Goal: Transaction & Acquisition: Download file/media

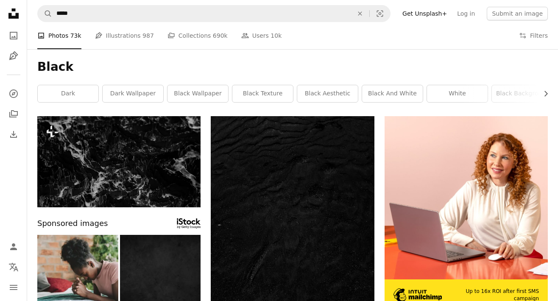
scroll to position [15338, 0]
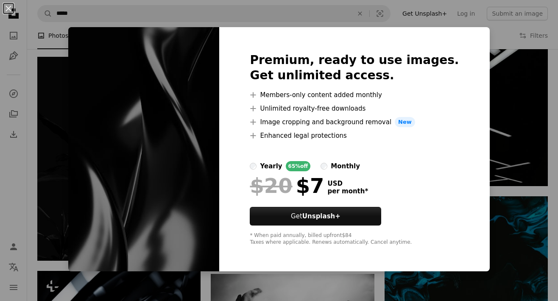
click at [484, 41] on div "An X shape Premium, ready to use images. Get unlimited access. A plus sign Memb…" at bounding box center [279, 150] width 558 height 301
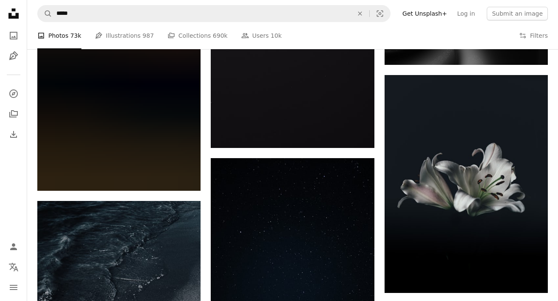
scroll to position [26941, 0]
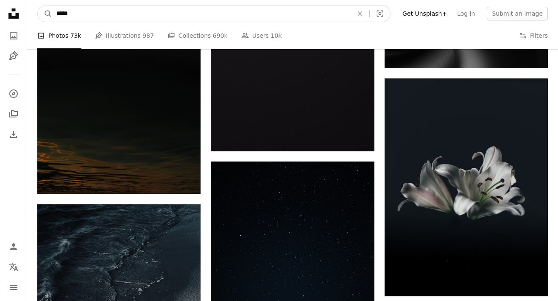
drag, startPoint x: 158, startPoint y: 16, endPoint x: -29, endPoint y: 11, distance: 186.7
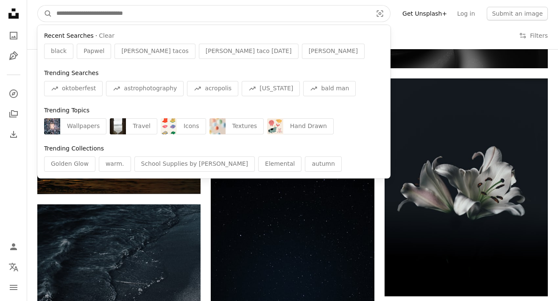
paste input "**********"
type input "**********"
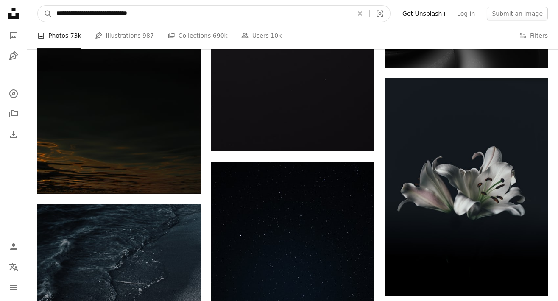
click button "A magnifying glass" at bounding box center [45, 14] width 14 height 16
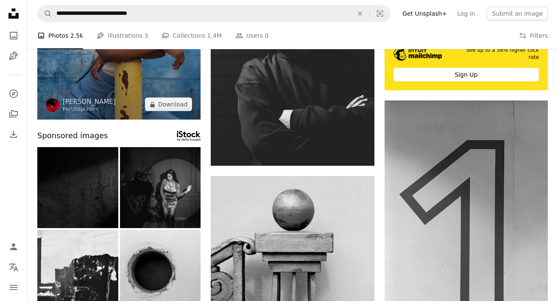
scroll to position [171, 0]
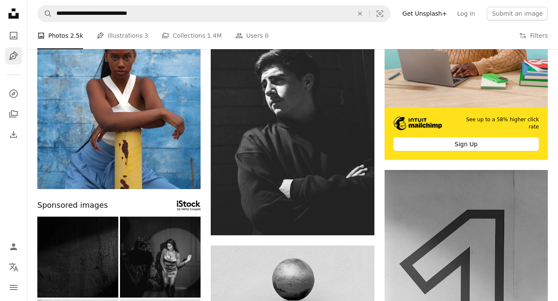
click at [10, 52] on icon "Pen Tool" at bounding box center [13, 56] width 10 height 10
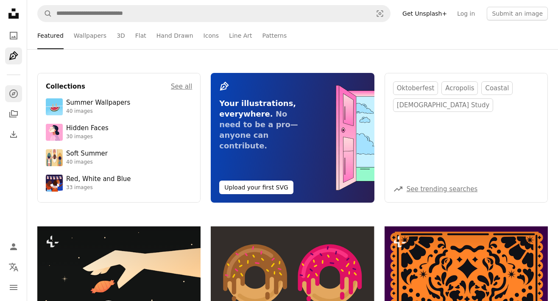
click at [13, 96] on icon "A compass" at bounding box center [13, 94] width 10 height 10
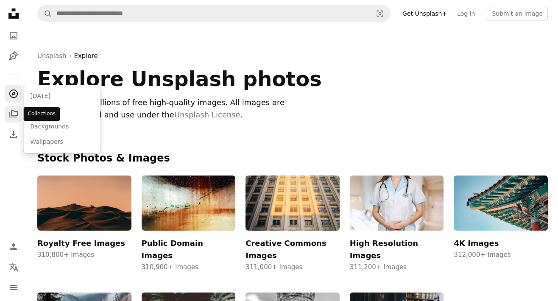
click at [14, 112] on icon "A stack of folders" at bounding box center [13, 114] width 10 height 10
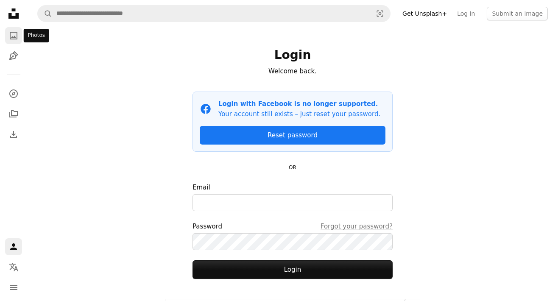
click at [13, 35] on icon "A photo" at bounding box center [13, 36] width 10 height 10
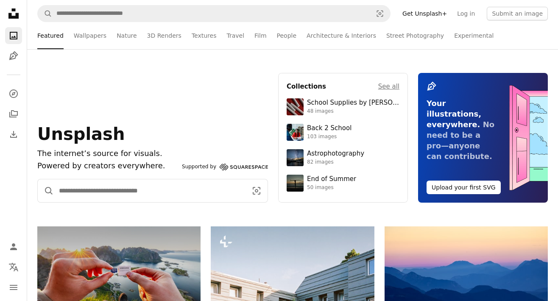
click at [125, 190] on input "Find visuals sitewide" at bounding box center [150, 190] width 192 height 23
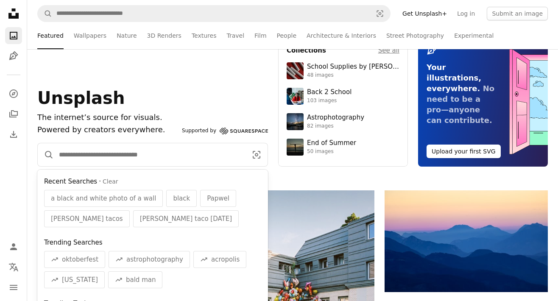
scroll to position [37, 0]
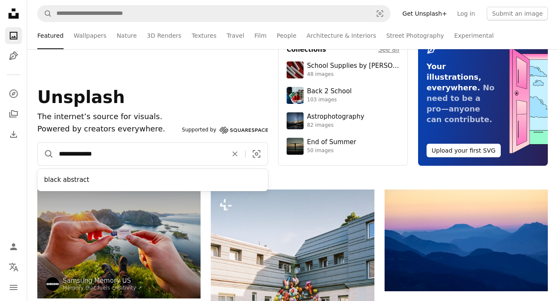
type input "**********"
click button "A magnifying glass" at bounding box center [46, 154] width 16 height 23
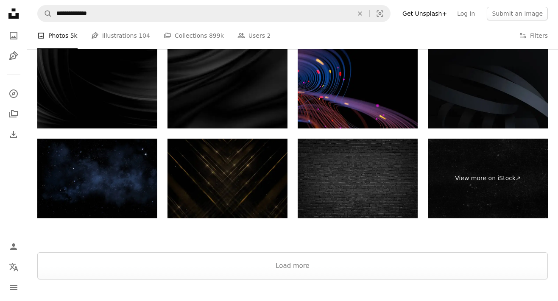
scroll to position [1441, 0]
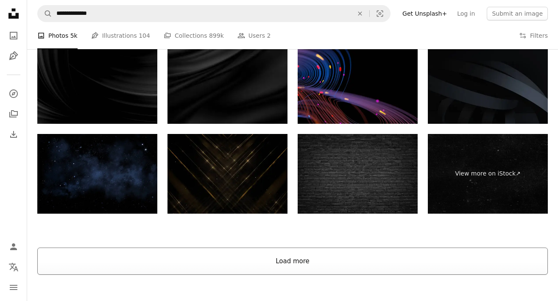
click at [379, 270] on button "Load more" at bounding box center [292, 261] width 511 height 27
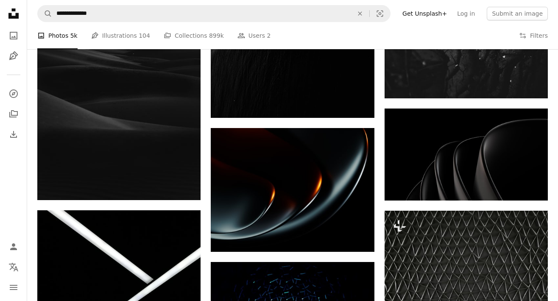
scroll to position [1919, 0]
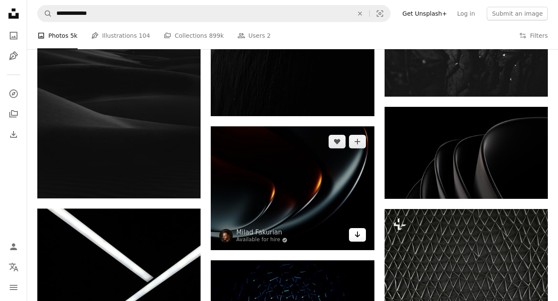
click at [359, 240] on icon "Arrow pointing down" at bounding box center [357, 234] width 7 height 10
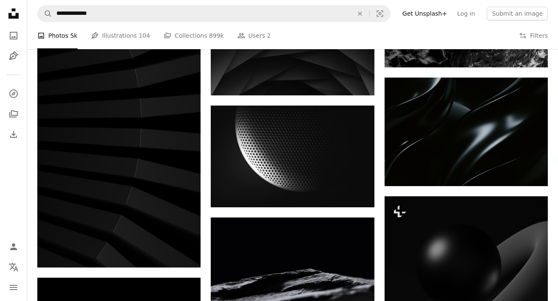
scroll to position [3091, 0]
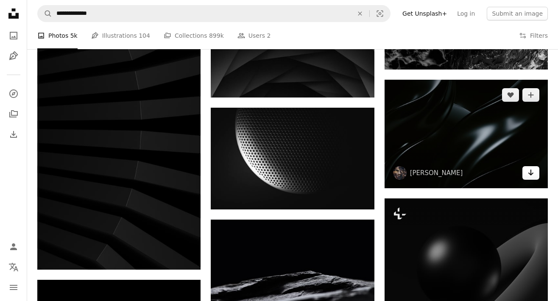
click at [534, 176] on icon "Arrow pointing down" at bounding box center [531, 173] width 7 height 10
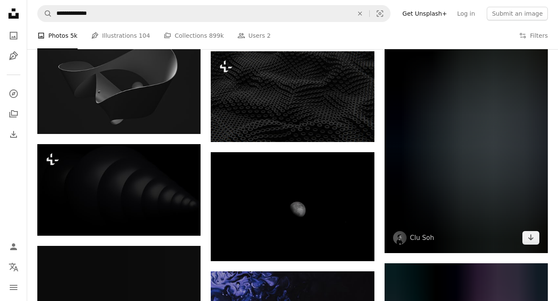
scroll to position [3729, 0]
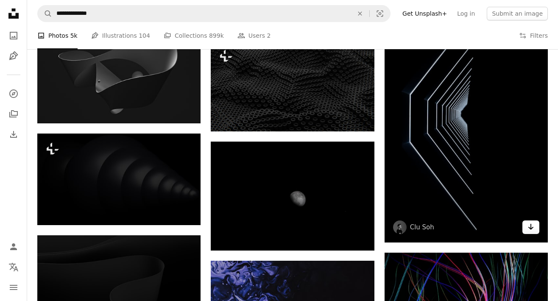
click at [528, 231] on icon "Arrow pointing down" at bounding box center [531, 227] width 7 height 10
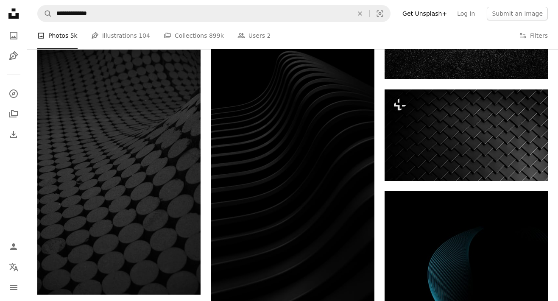
scroll to position [4198, 0]
